Goal: Information Seeking & Learning: Learn about a topic

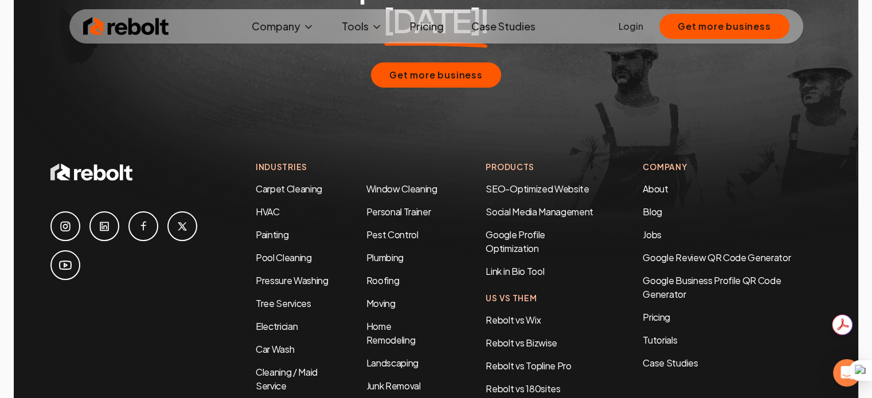
scroll to position [5349, 0]
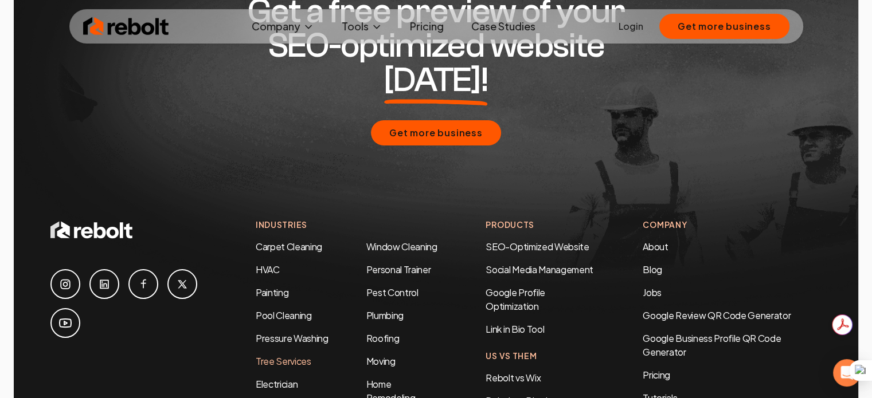
click at [291, 355] on link "Tree Services" at bounding box center [284, 361] width 56 height 12
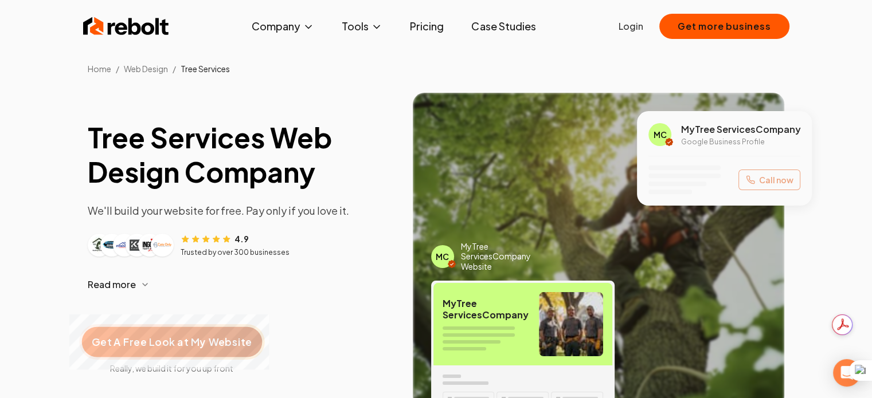
click at [178, 339] on span "Get A Free Look at My Website" at bounding box center [172, 342] width 160 height 15
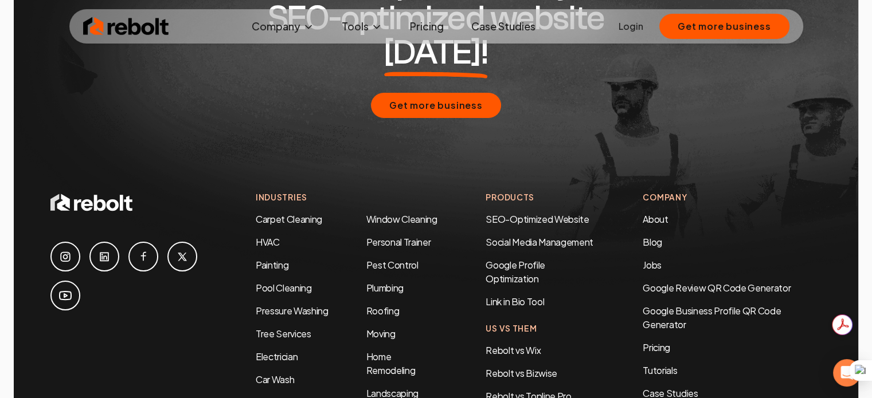
scroll to position [5731, 0]
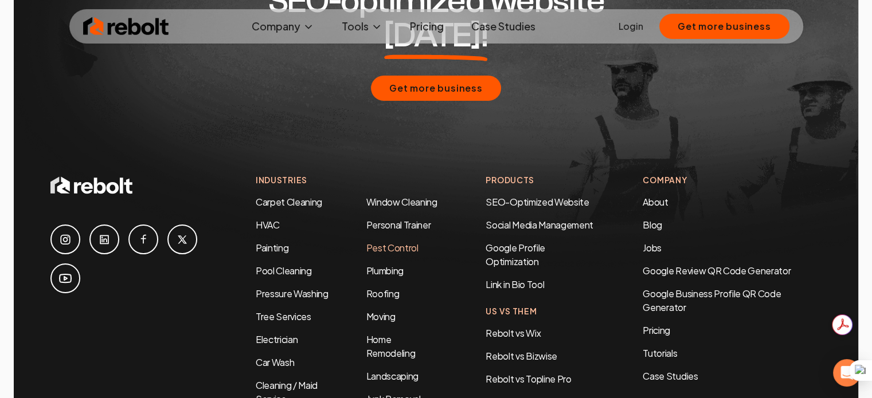
click at [402, 242] on link "Pest Control" at bounding box center [392, 248] width 52 height 12
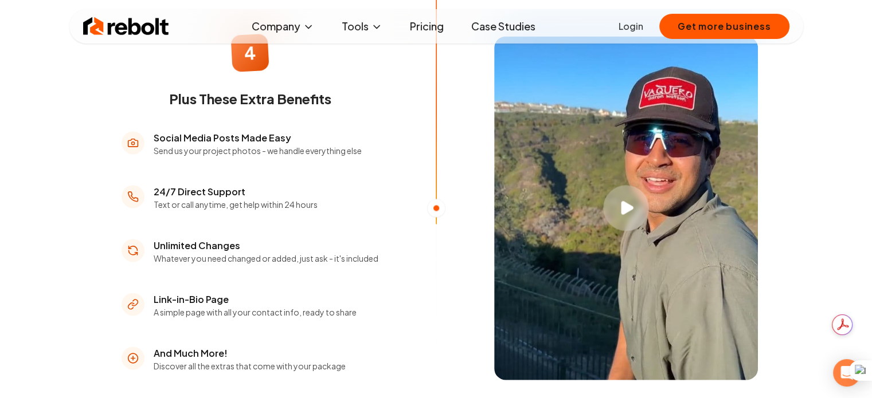
scroll to position [1624, 0]
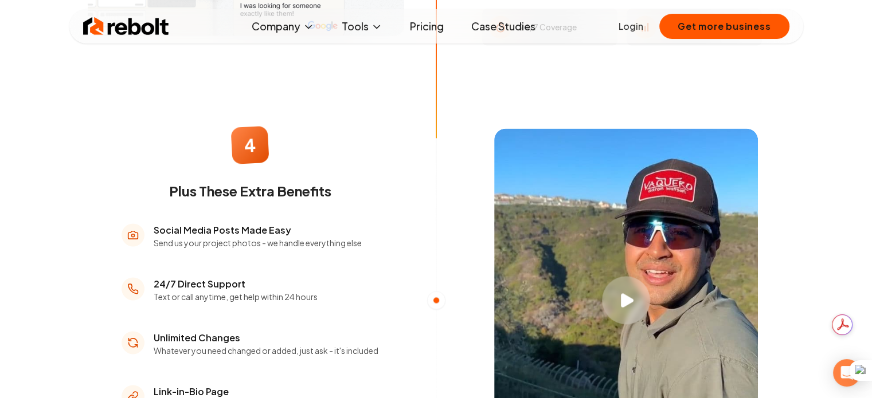
click at [627, 293] on icon "Play video" at bounding box center [627, 300] width 13 height 14
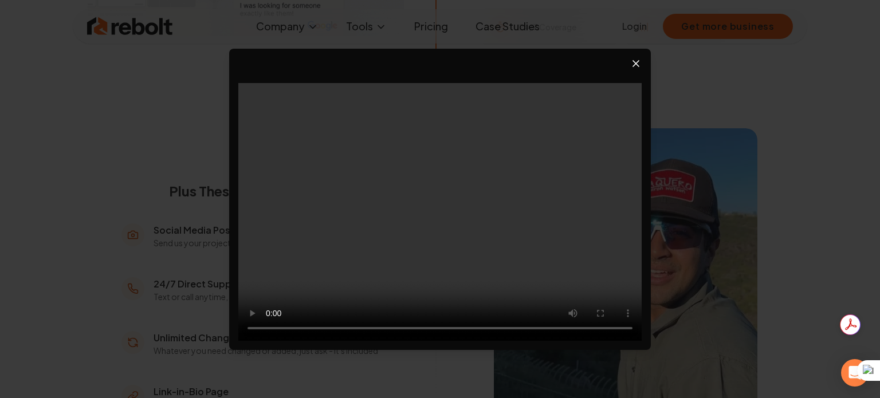
click at [632, 61] on icon "Close video player" at bounding box center [635, 63] width 11 height 11
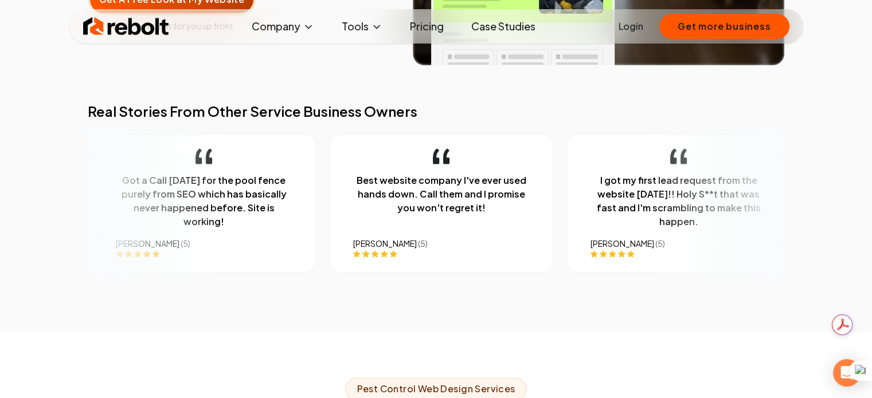
scroll to position [287, 0]
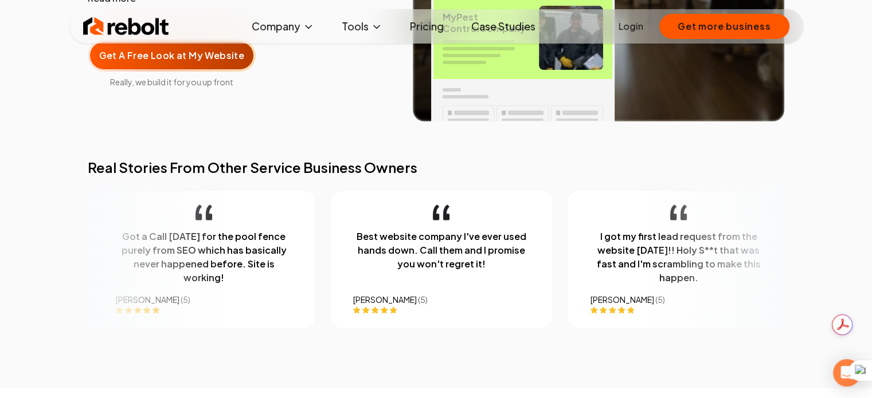
click at [430, 29] on link "Pricing" at bounding box center [427, 26] width 52 height 23
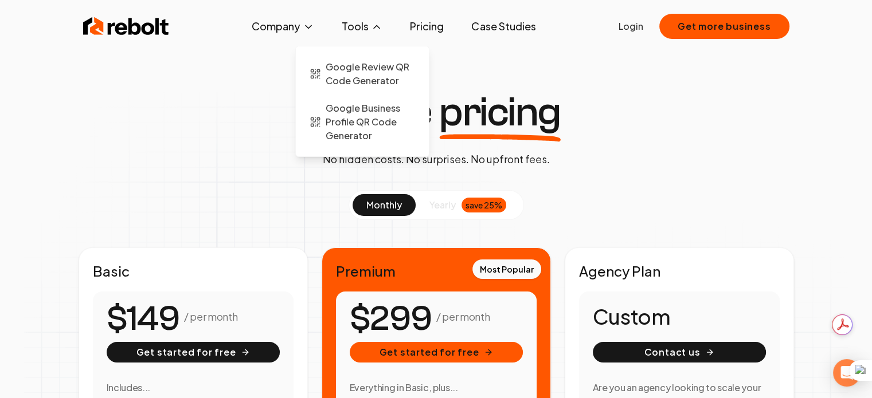
click at [349, 24] on button "Tools" at bounding box center [361, 26] width 59 height 23
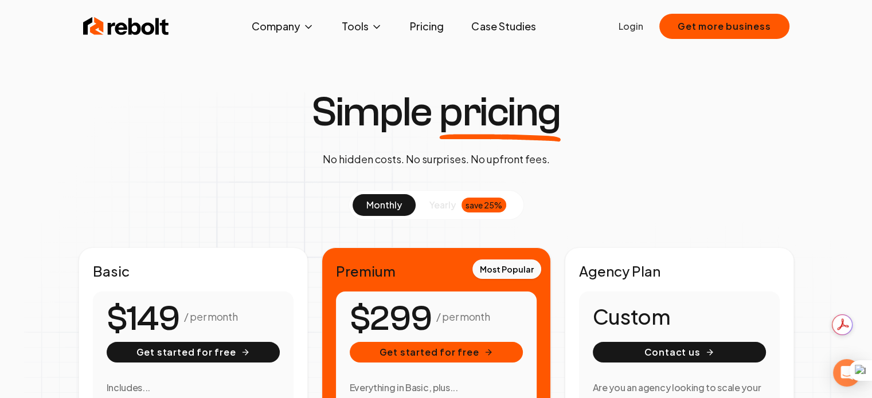
click at [418, 27] on link "Pricing" at bounding box center [427, 26] width 52 height 23
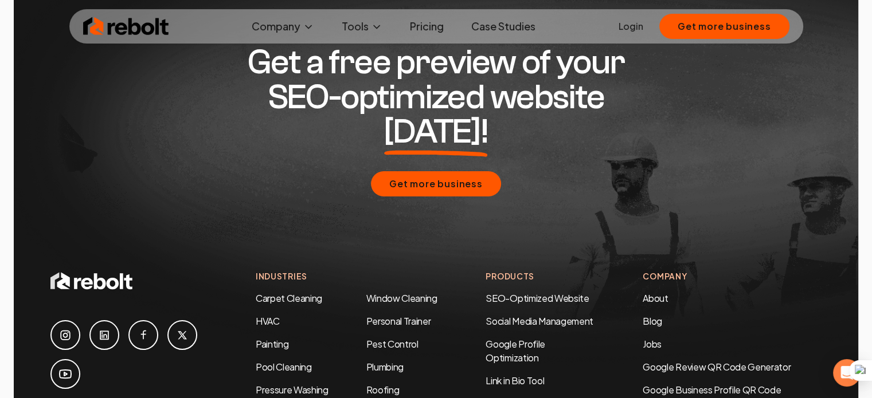
scroll to position [2363, 0]
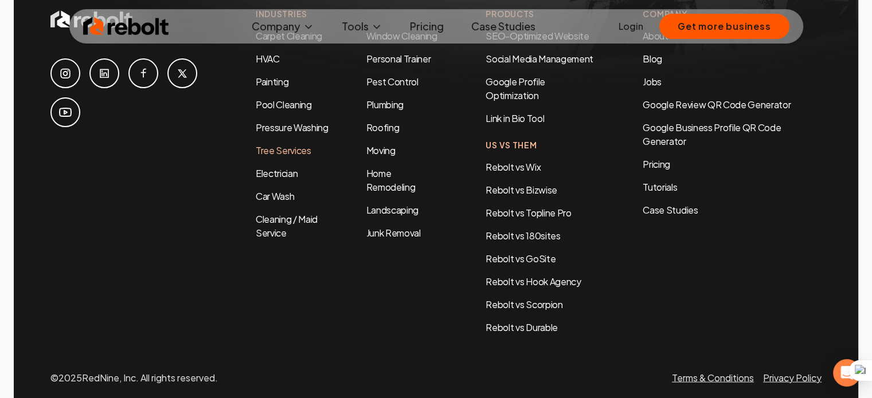
click at [285, 144] on link "Tree Services" at bounding box center [284, 150] width 56 height 12
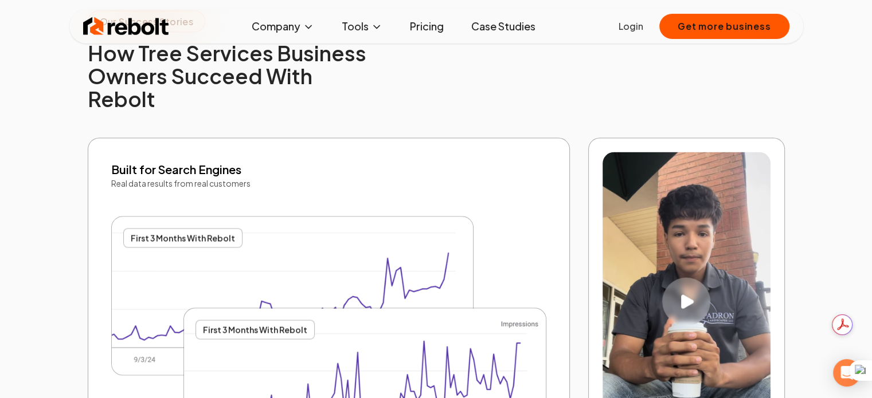
scroll to position [2292, 0]
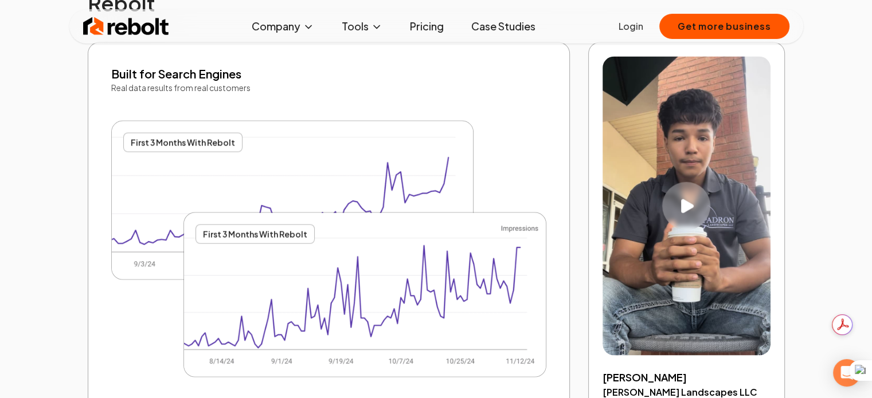
click at [684, 199] on icon "Play video" at bounding box center [687, 206] width 13 height 14
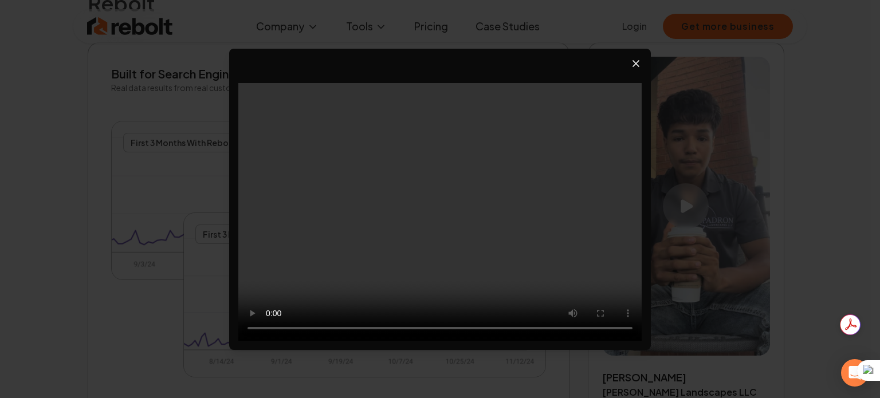
click at [633, 60] on icon "Close video player" at bounding box center [635, 63] width 11 height 11
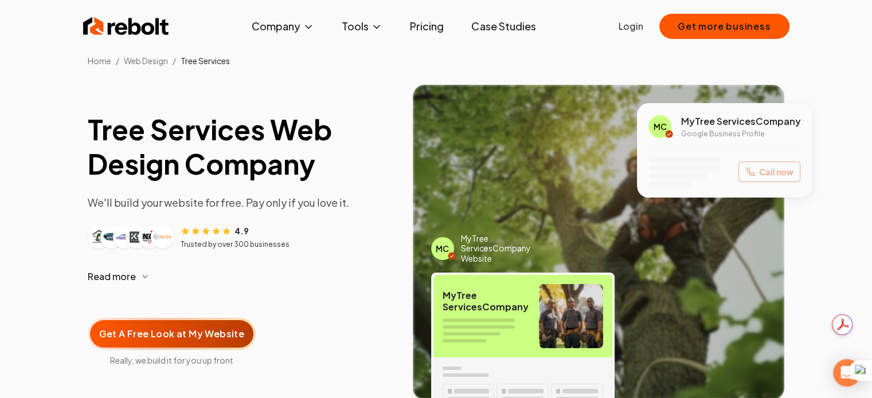
scroll to position [0, 0]
